Goal: Book appointment/travel/reservation

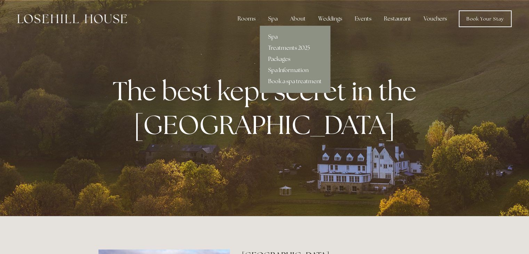
click at [274, 21] on div "Spa" at bounding box center [273, 19] width 21 height 14
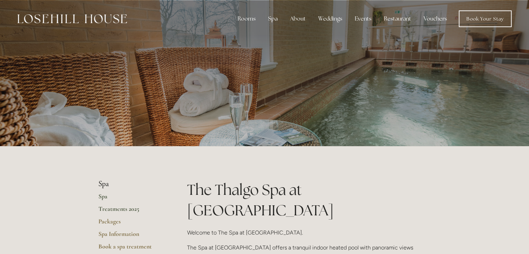
drag, startPoint x: 114, startPoint y: 211, endPoint x: 120, endPoint y: 211, distance: 5.6
click at [114, 211] on link "Treatments 2025" at bounding box center [131, 211] width 66 height 13
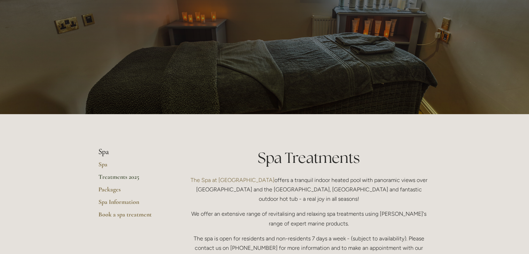
scroll to position [70, 0]
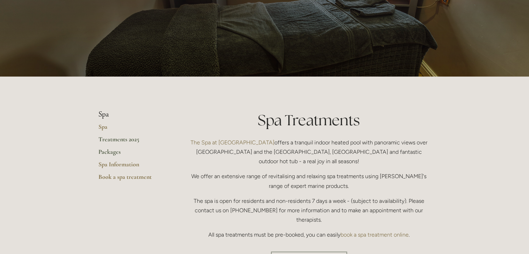
click at [113, 155] on link "Packages" at bounding box center [131, 154] width 66 height 13
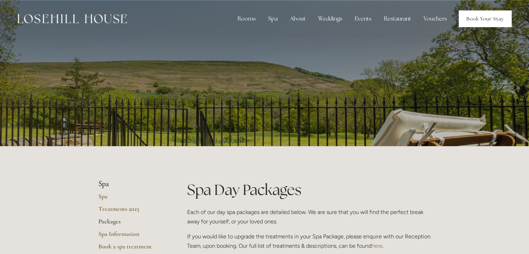
click at [491, 17] on link "Book Your Stay" at bounding box center [485, 18] width 53 height 17
